Goal: Task Accomplishment & Management: Manage account settings

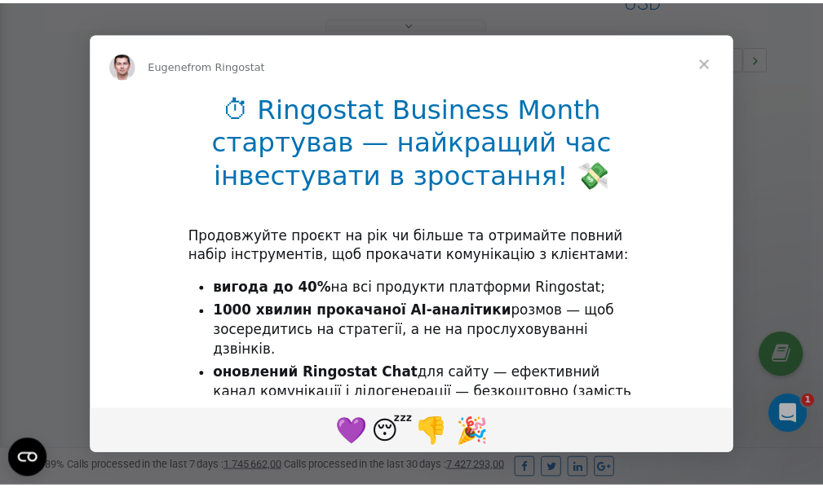
scroll to position [488, 0]
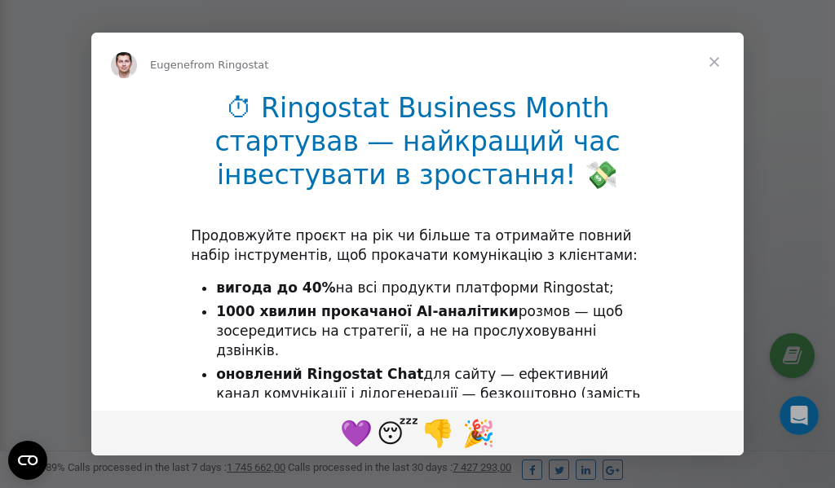
click at [717, 59] on span "Close" at bounding box center [714, 62] width 59 height 59
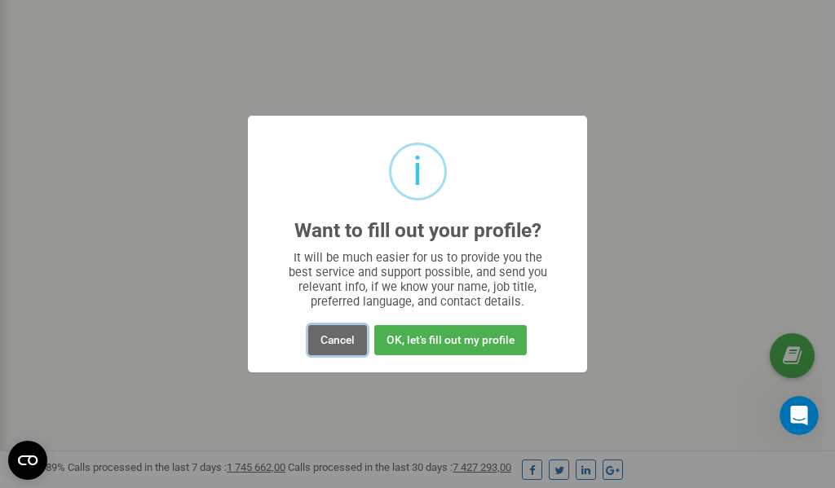
click at [341, 340] on button "Cancel" at bounding box center [337, 340] width 59 height 30
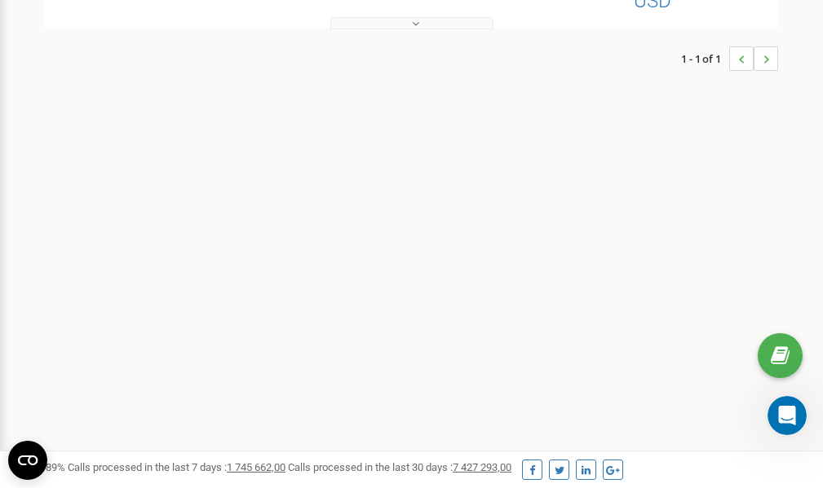
scroll to position [0, 0]
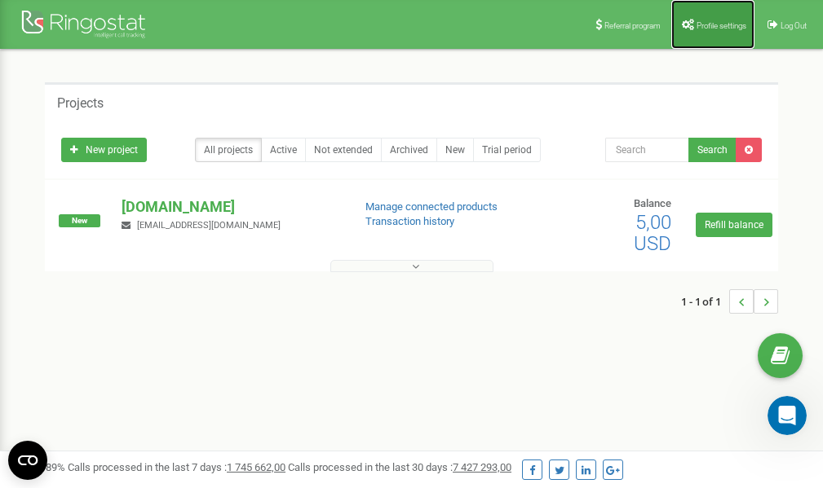
click at [710, 21] on span "Profile settings" at bounding box center [721, 25] width 50 height 9
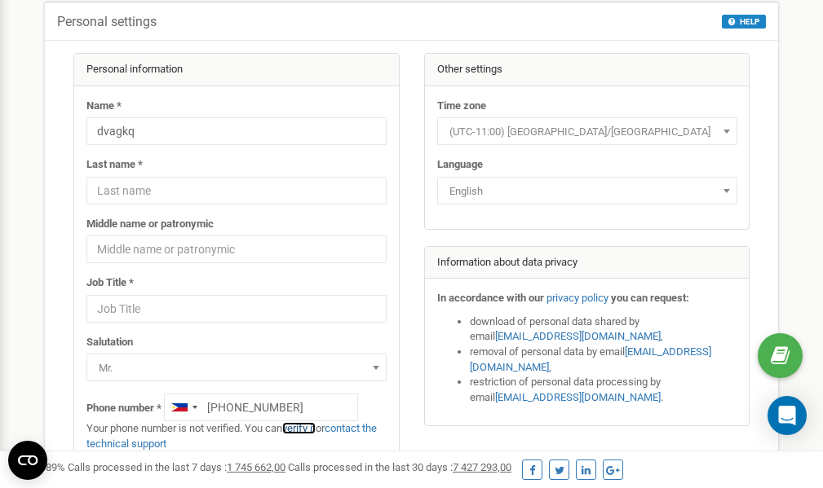
click at [309, 429] on link "verify it" at bounding box center [298, 428] width 33 height 12
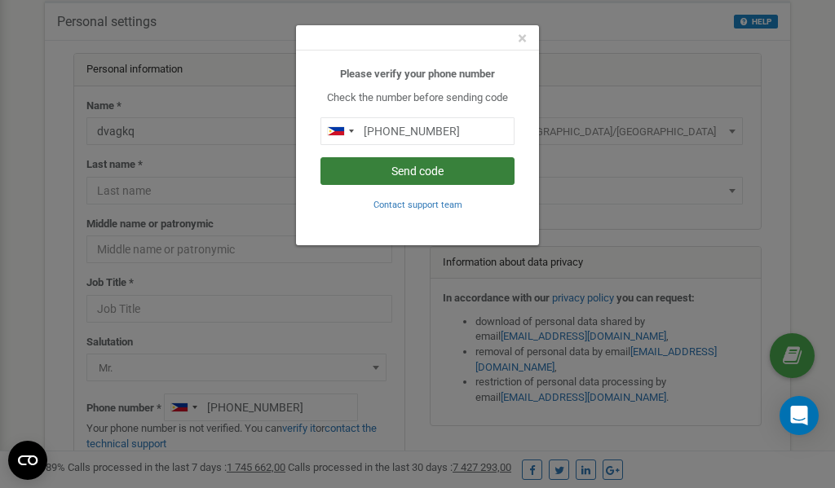
click at [427, 170] on button "Send code" at bounding box center [417, 171] width 194 height 28
